Goal: Information Seeking & Learning: Learn about a topic

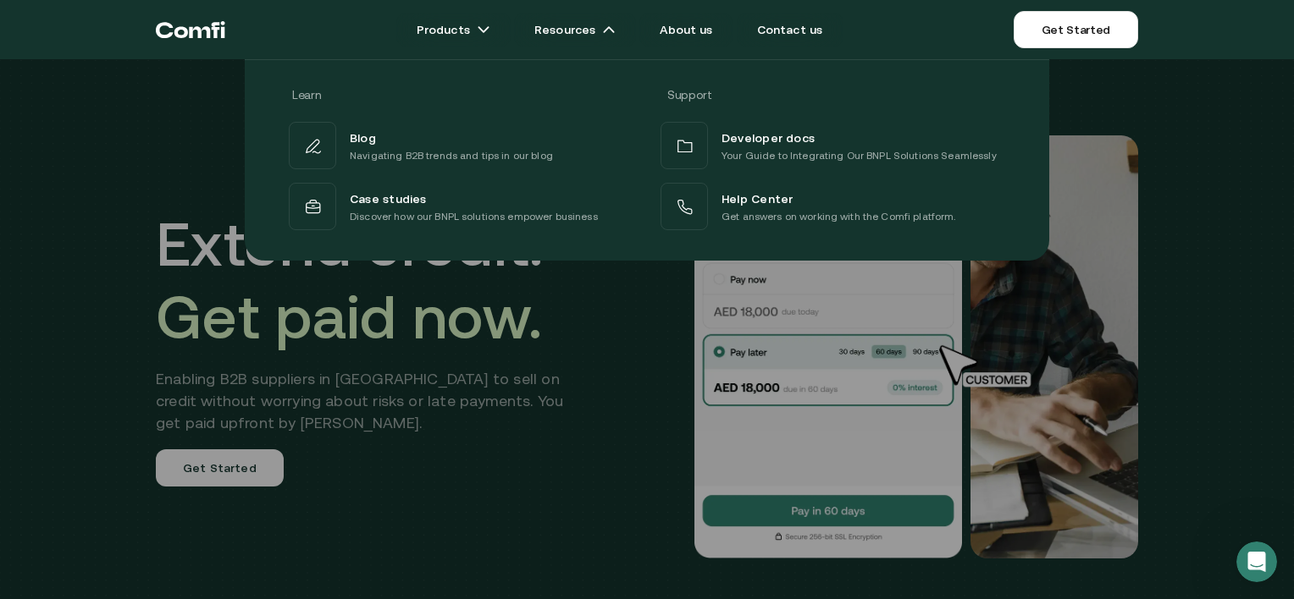
click at [1150, 173] on div "Learn Support Blog Navigating B2B trends and tips in our blog Developer docs Yo…" at bounding box center [647, 154] width 1294 height 214
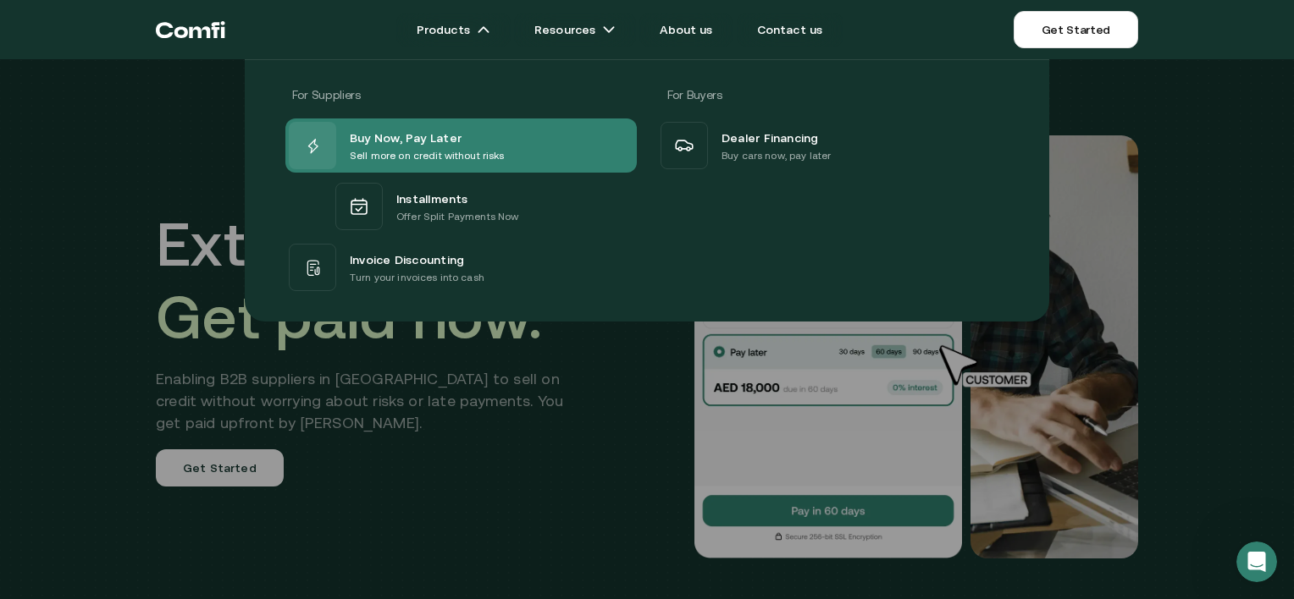
click at [429, 152] on p "Sell more on credit without risks" at bounding box center [427, 155] width 155 height 17
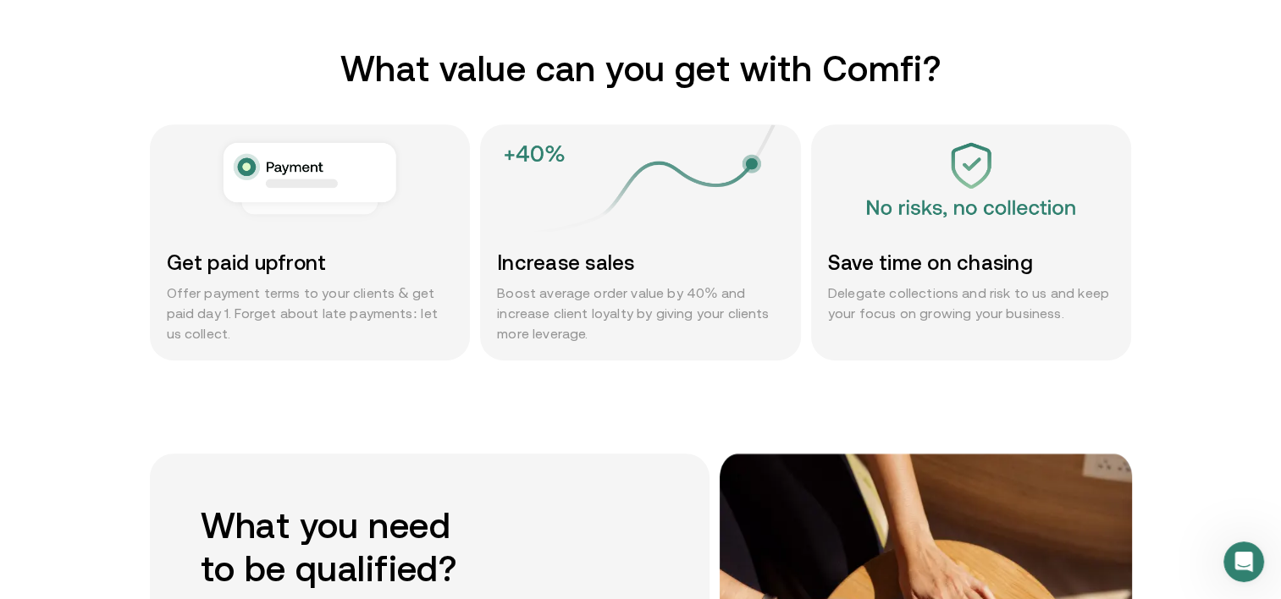
scroll to position [876, 0]
click at [561, 261] on h3 "Increase sales" at bounding box center [640, 264] width 287 height 26
drag, startPoint x: 561, startPoint y: 261, endPoint x: 550, endPoint y: 298, distance: 38.8
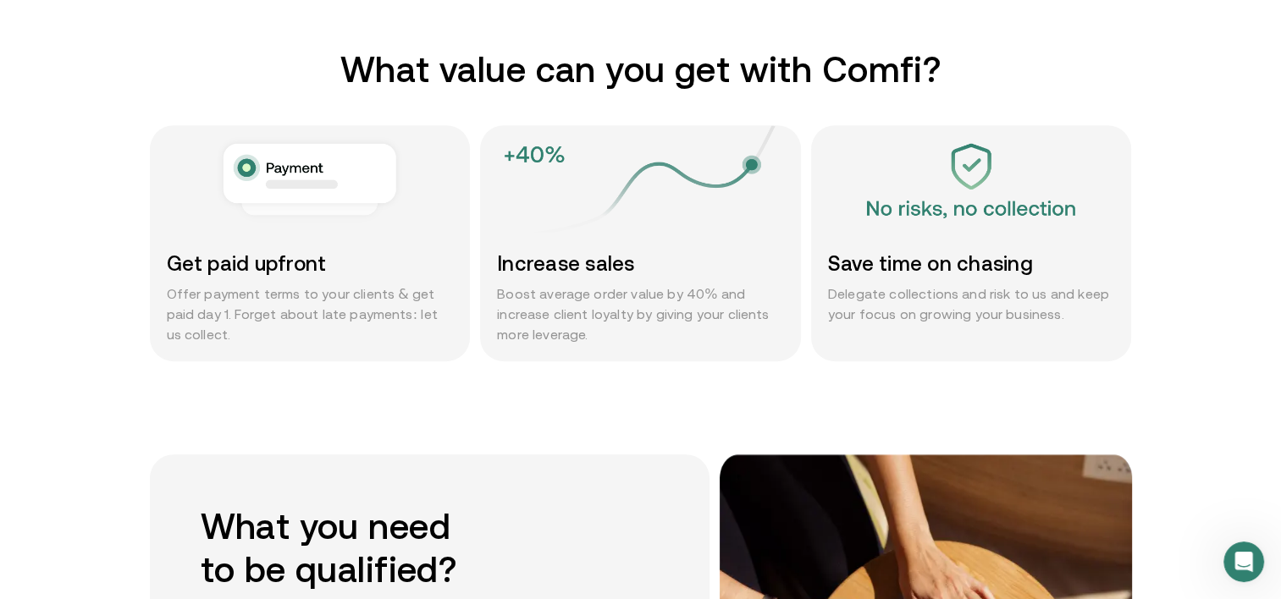
click at [550, 298] on p "Boost average order value by 40% and increase client loyalty by giving your cli…" at bounding box center [640, 314] width 287 height 61
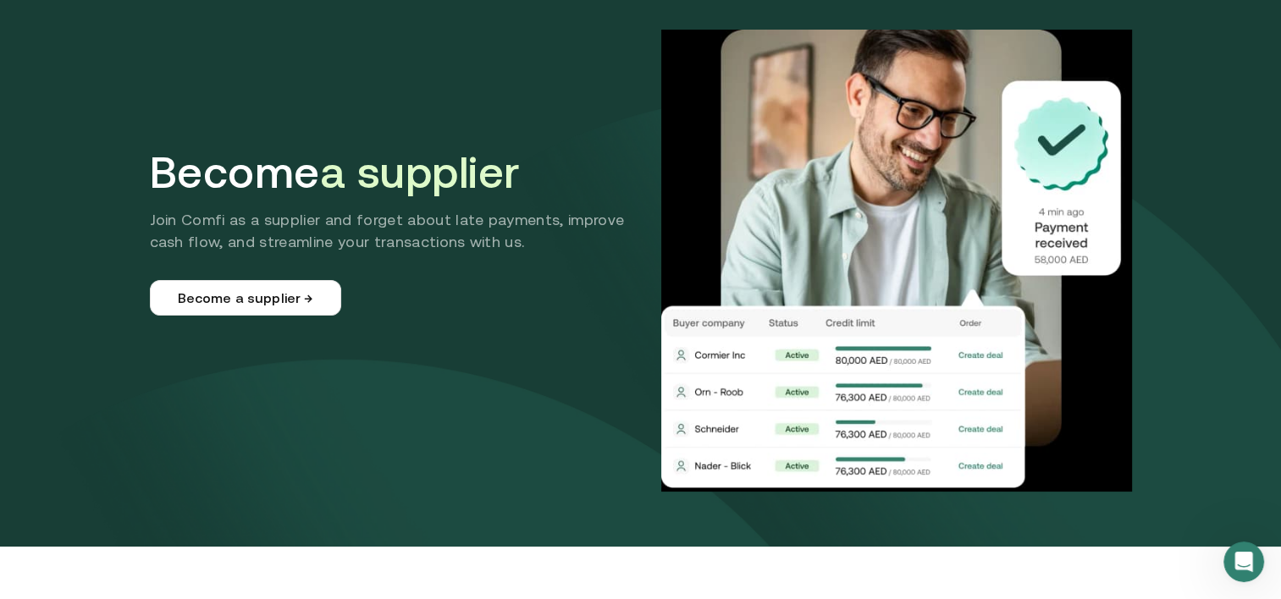
scroll to position [0, 0]
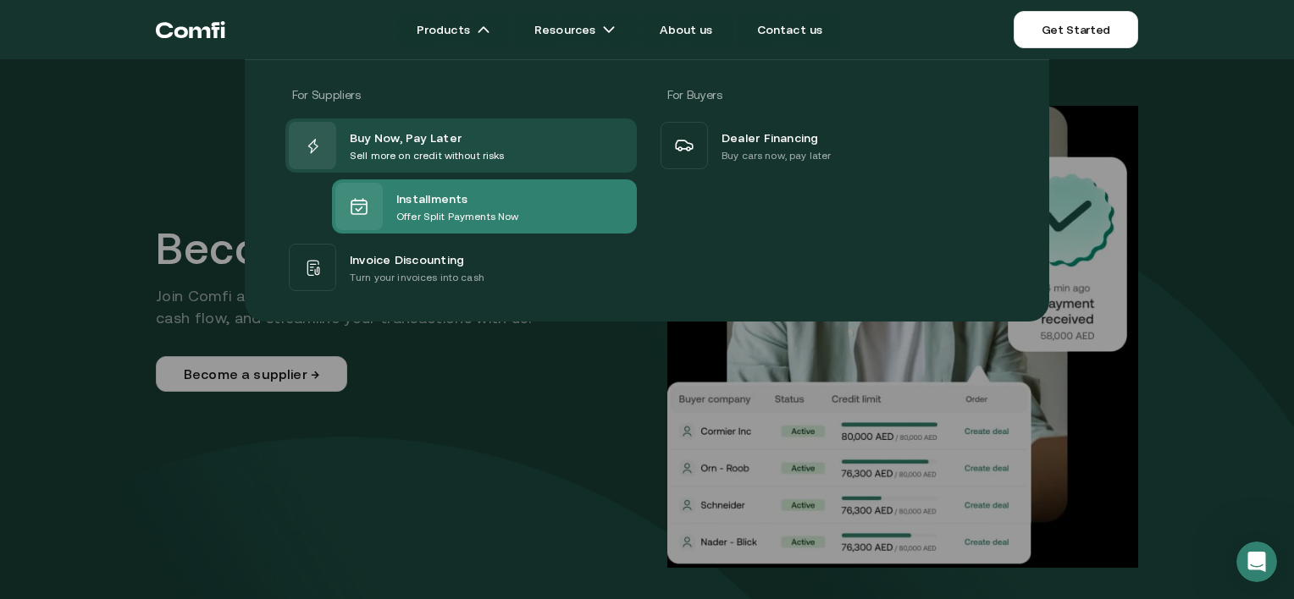
click at [408, 193] on span "Installments" at bounding box center [432, 198] width 72 height 20
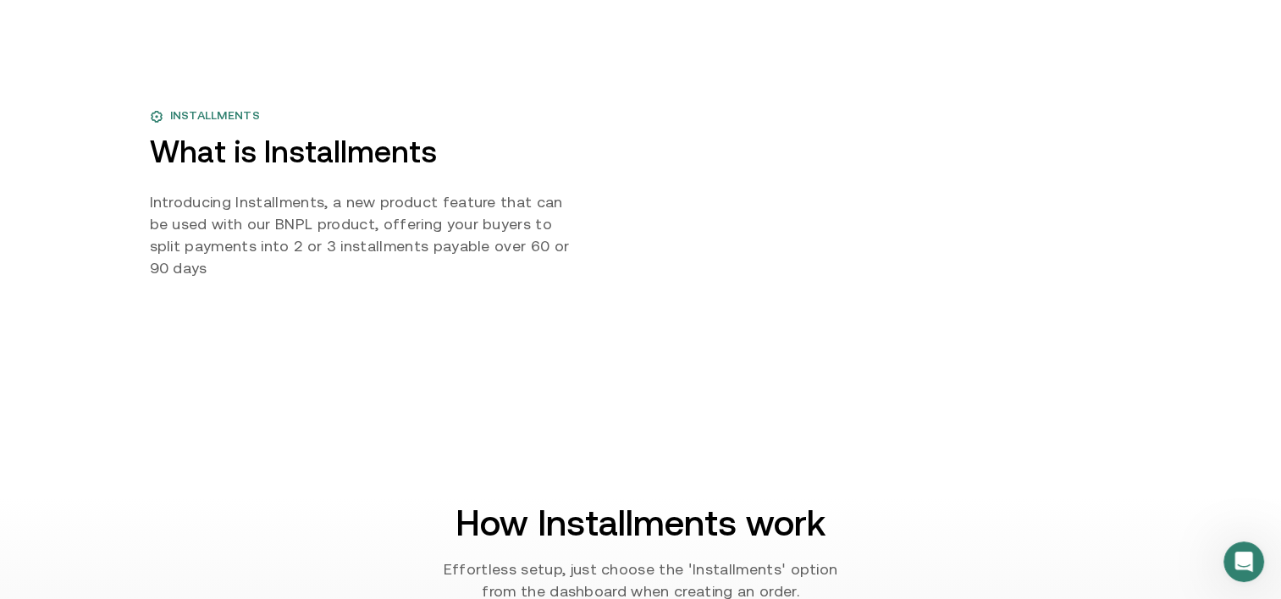
scroll to position [755, 0]
